Goal: Information Seeking & Learning: Learn about a topic

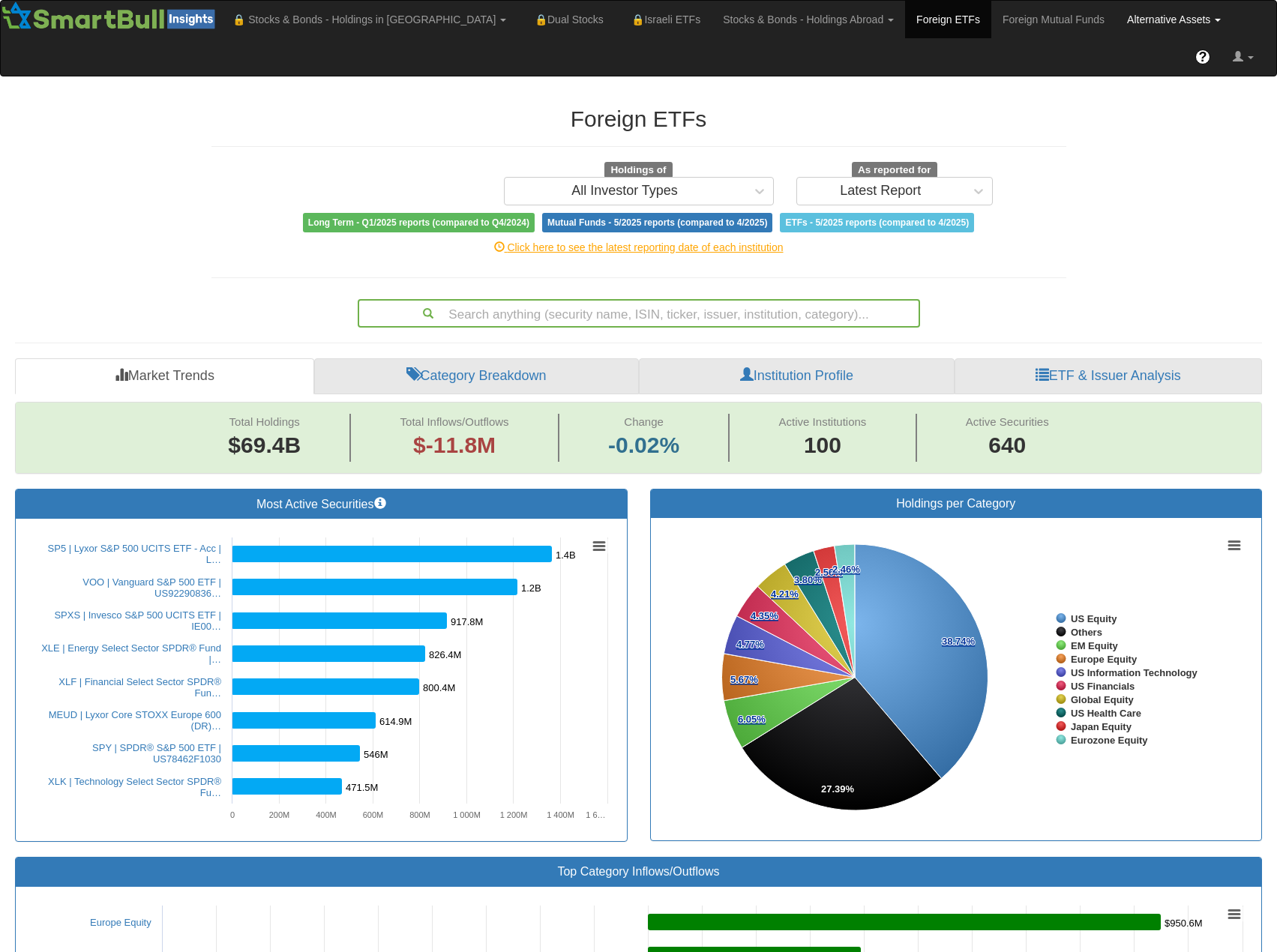
click at [518, 27] on link "Alternative Assets" at bounding box center [369, 19] width 297 height 38
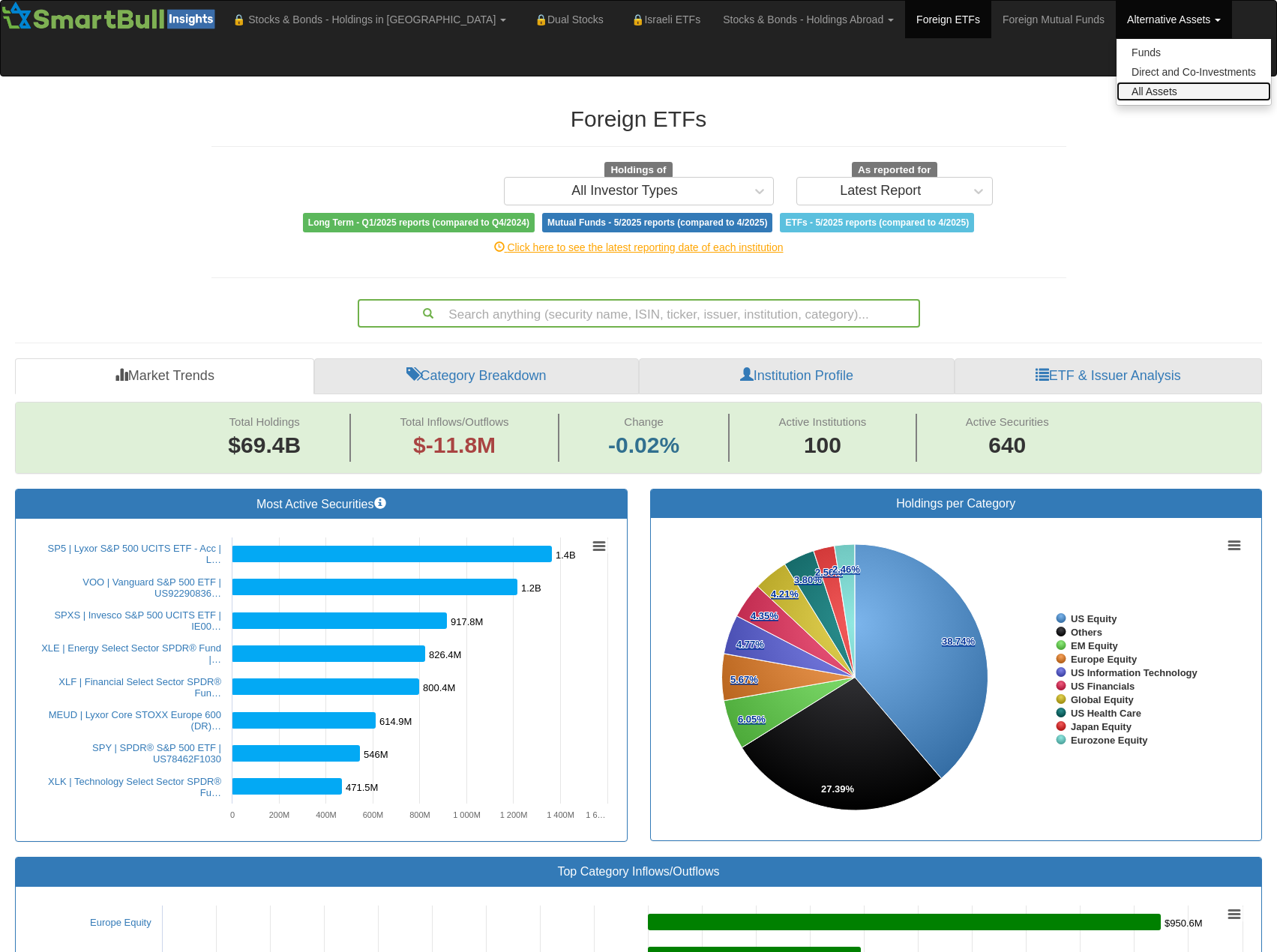
click at [1117, 89] on link "All Assets" at bounding box center [1194, 92] width 154 height 19
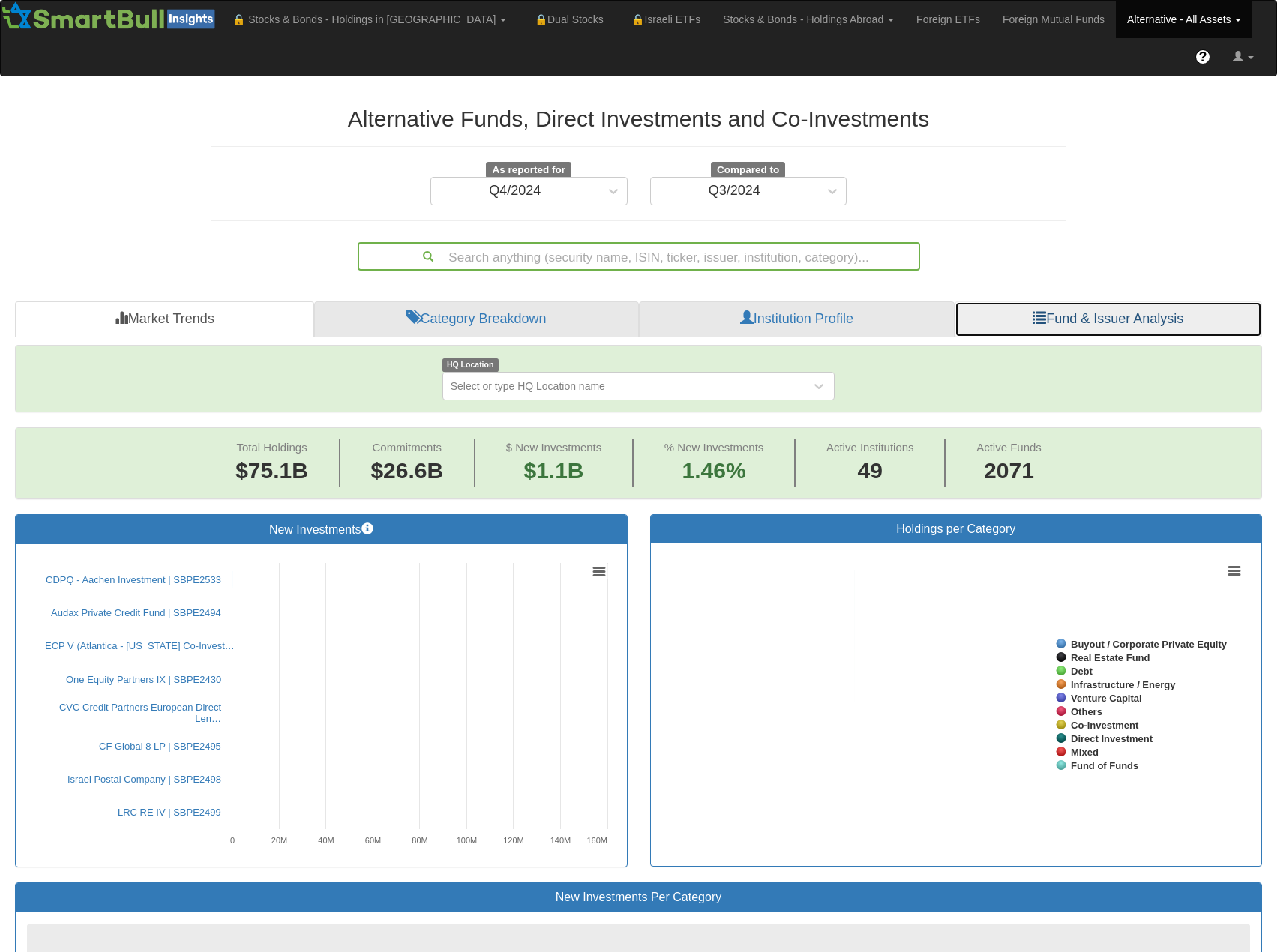
click at [1100, 301] on link "Fund & Issuer Analysis" at bounding box center [1108, 319] width 308 height 36
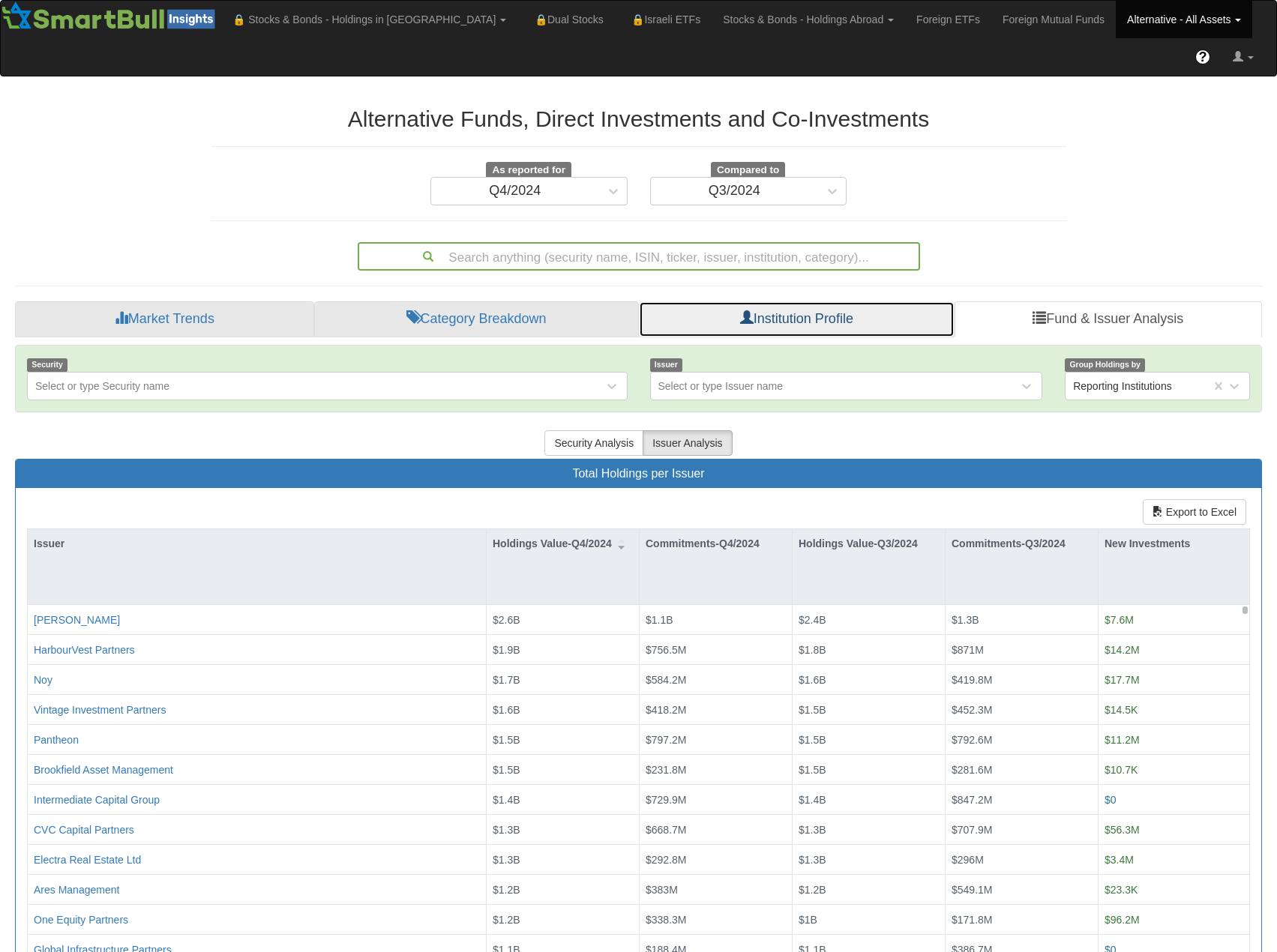
click at [864, 301] on link "Institution Profile" at bounding box center [796, 319] width 315 height 36
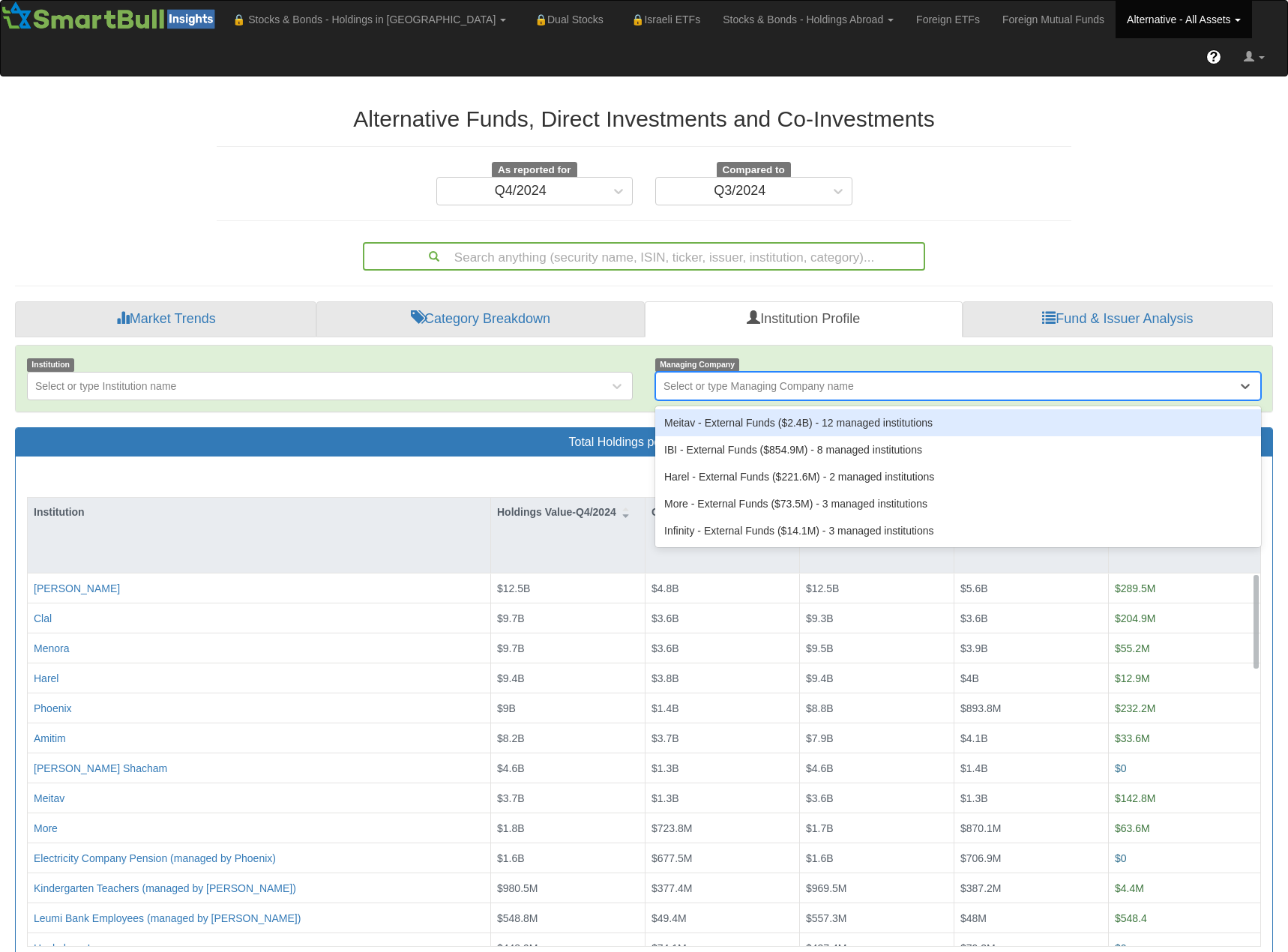
click at [807, 378] on div "Select or type Managing Company name" at bounding box center [758, 386] width 190 height 15
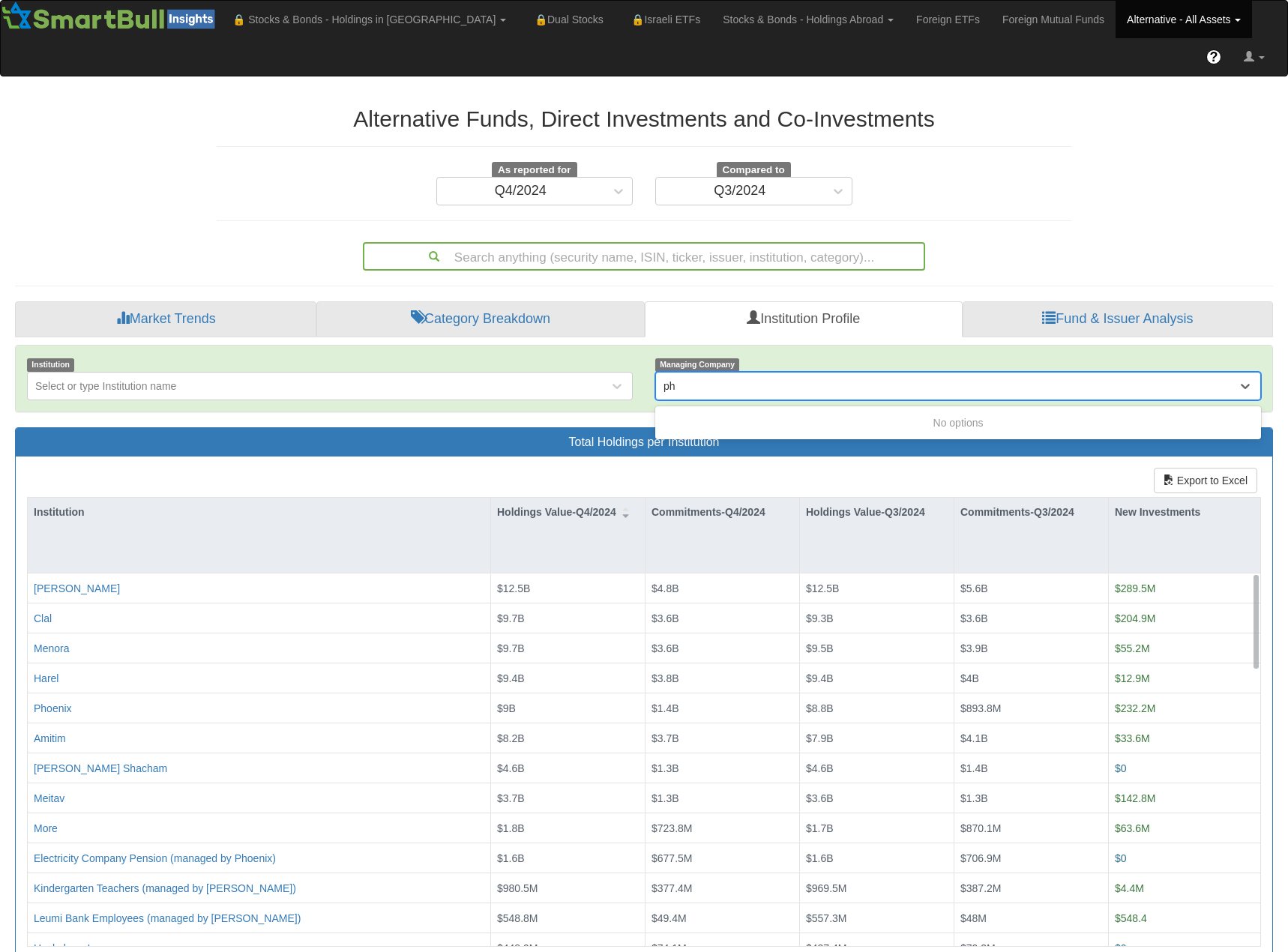
type input "p"
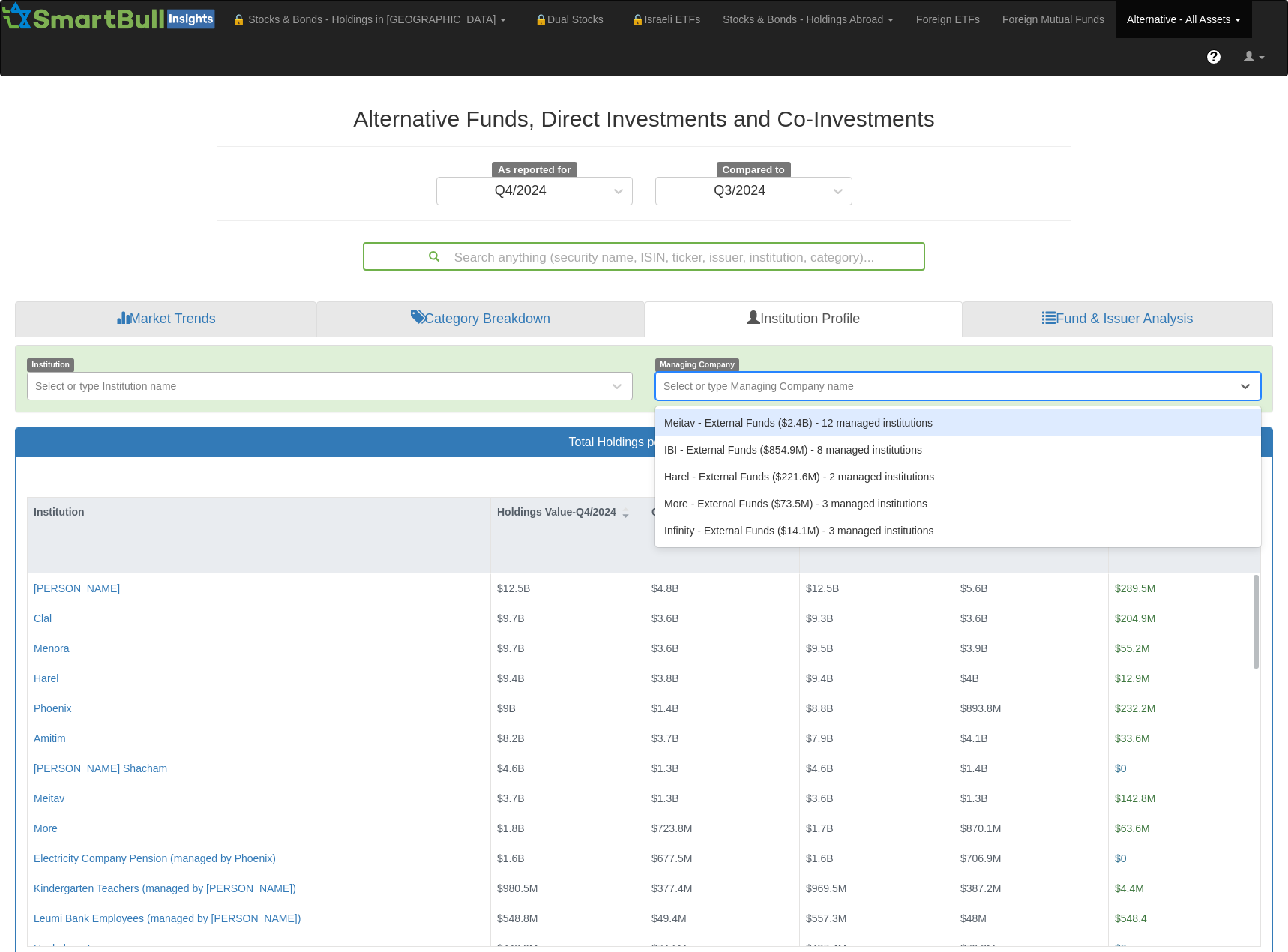
click at [373, 374] on div "Select or type Institution name" at bounding box center [318, 386] width 581 height 24
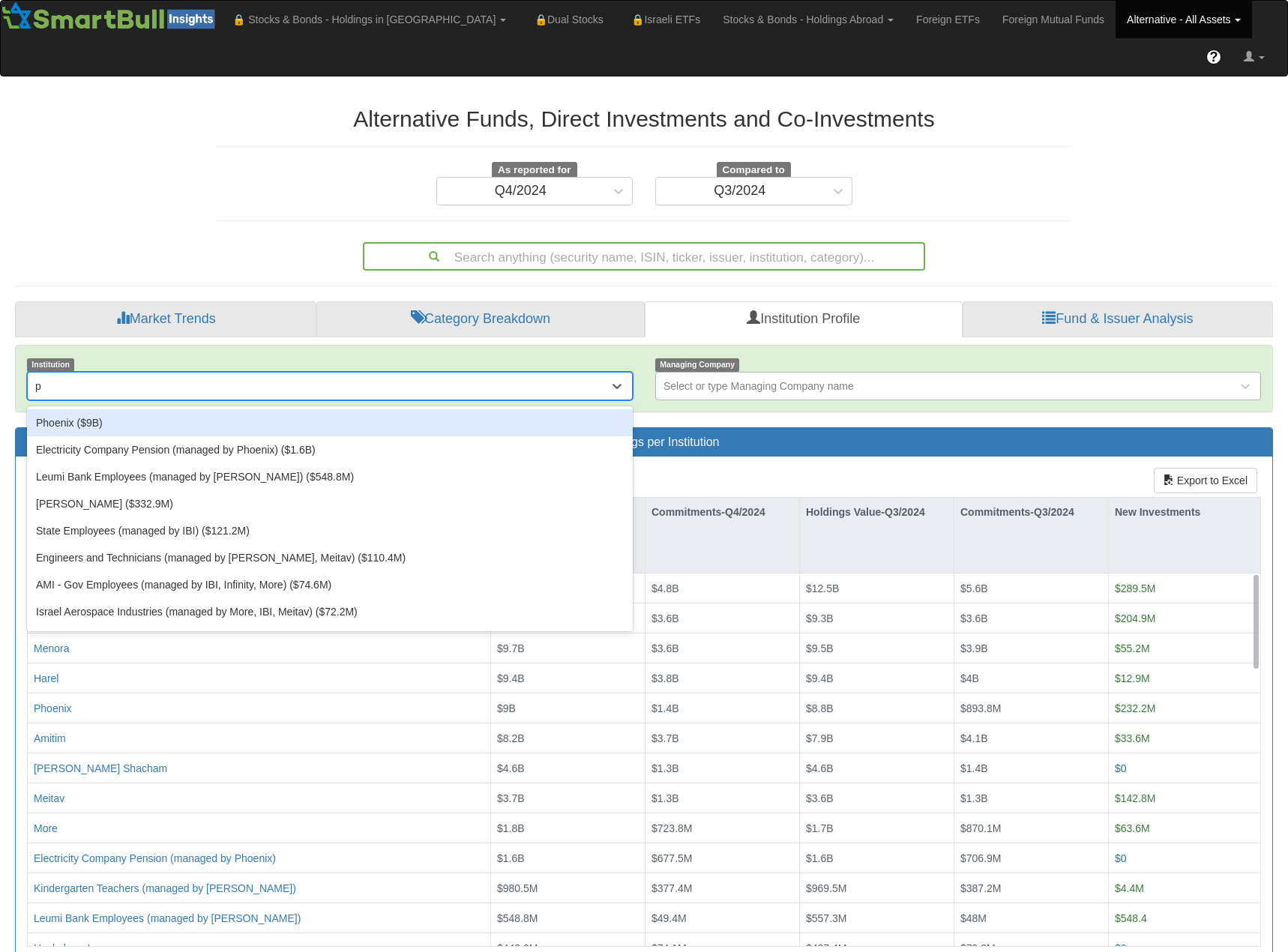
type input "ph"
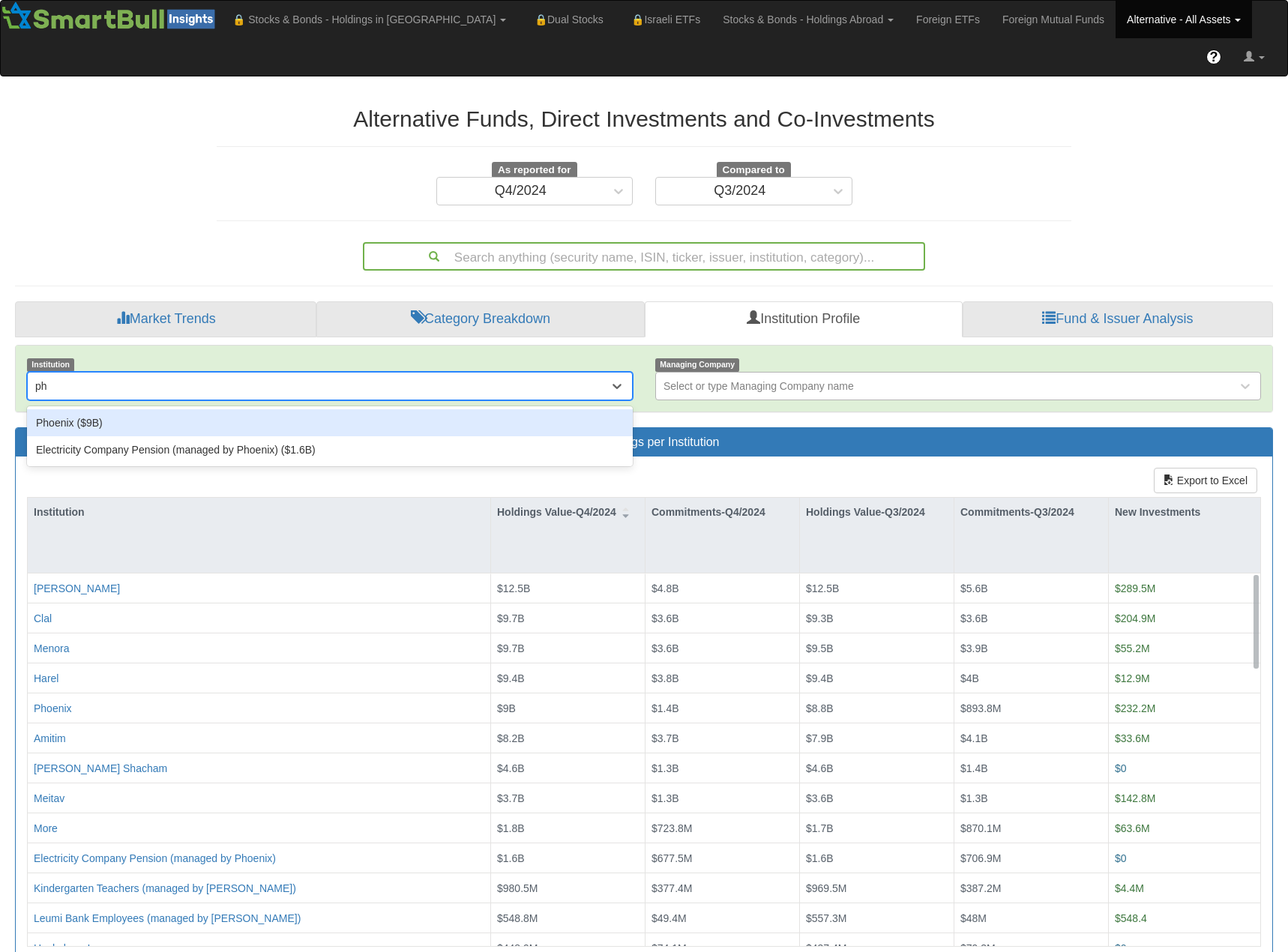
click at [305, 410] on div "Phoenix ($9B)" at bounding box center [330, 423] width 606 height 27
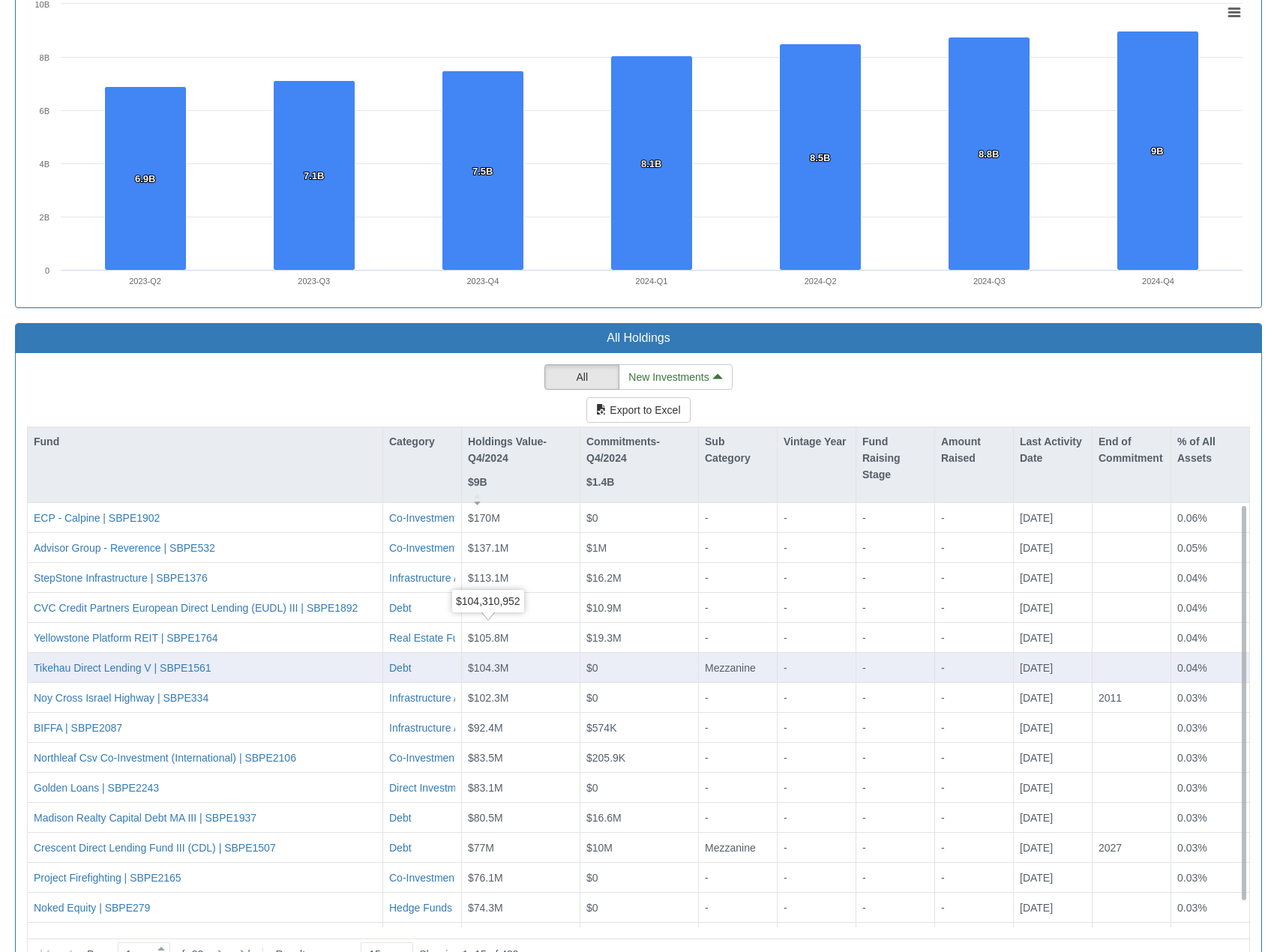
scroll to position [958, 0]
